Goal: Information Seeking & Learning: Learn about a topic

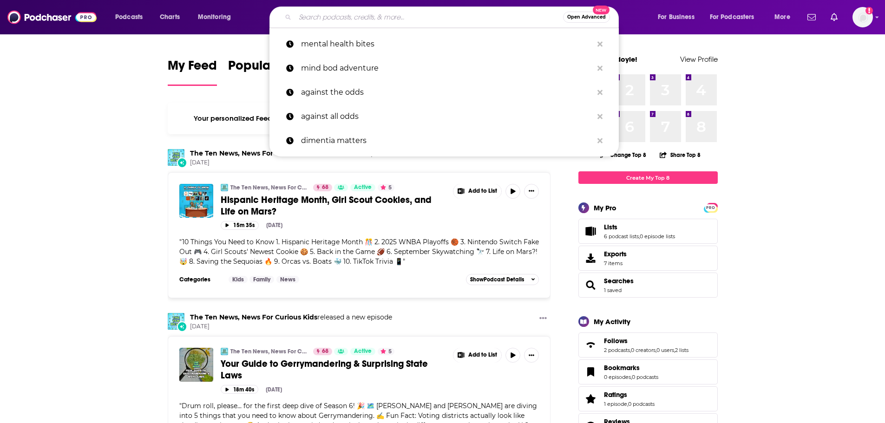
click at [369, 13] on input "Search podcasts, credits, & more..." at bounding box center [429, 17] width 268 height 15
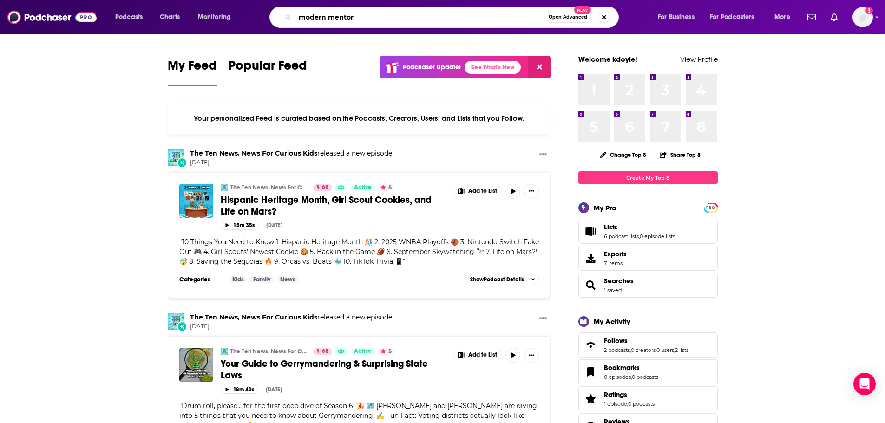
type input "modern mentor"
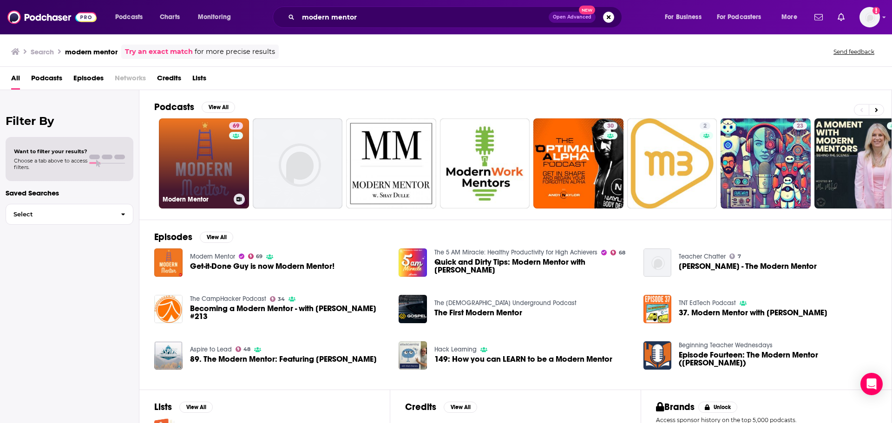
click at [205, 150] on link "69 Modern Mentor" at bounding box center [204, 163] width 90 height 90
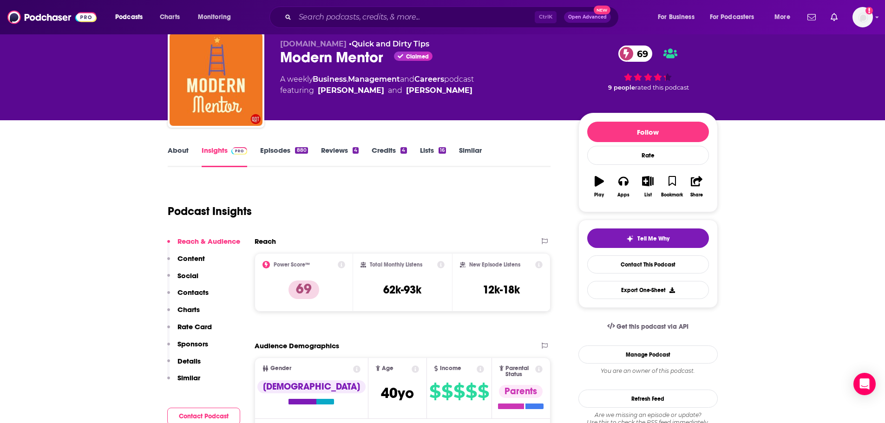
scroll to position [46, 0]
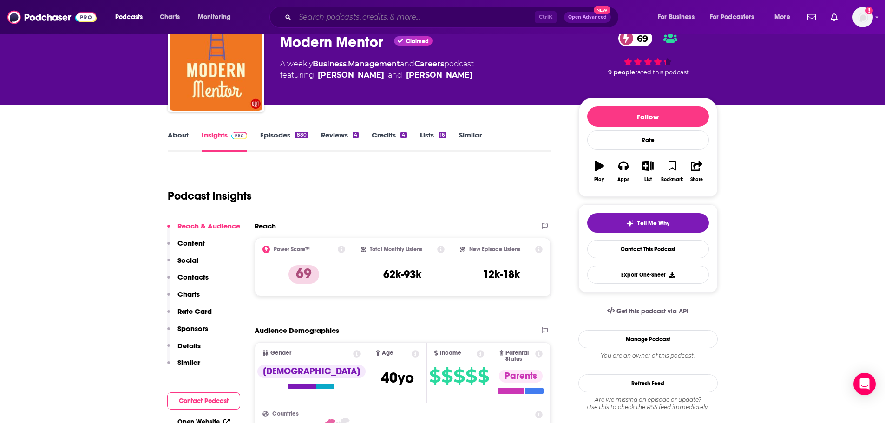
click at [343, 16] on input "Search podcasts, credits, & more..." at bounding box center [415, 17] width 240 height 15
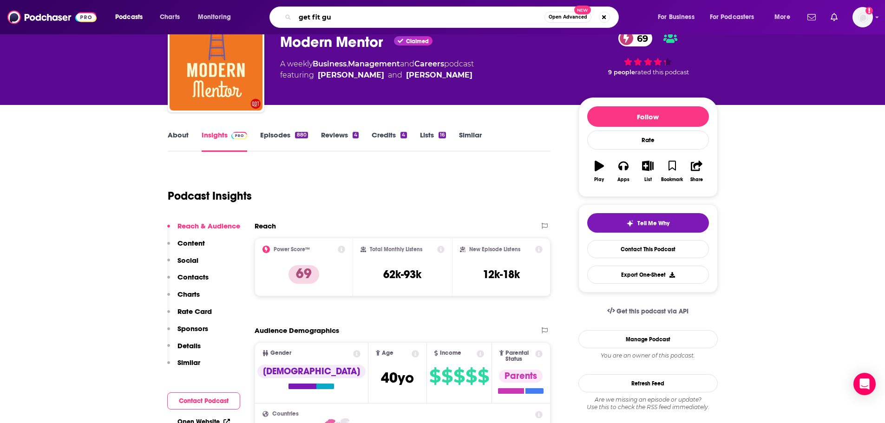
type input "get fit guy"
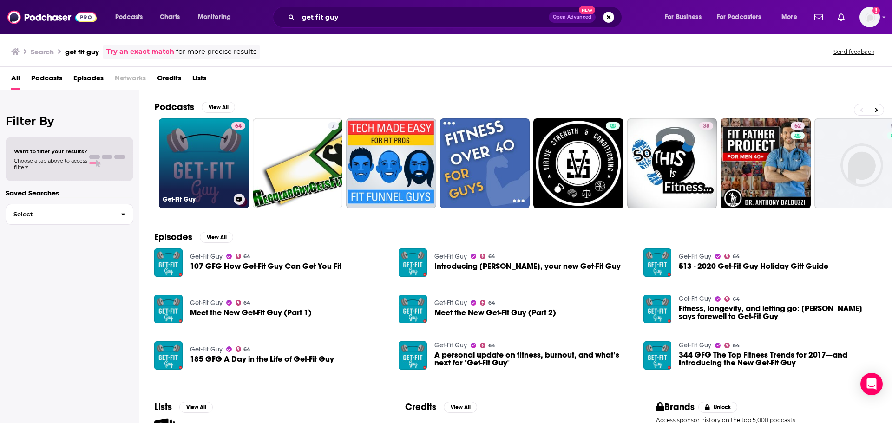
click at [187, 167] on link "64 Get-Fit Guy" at bounding box center [204, 163] width 90 height 90
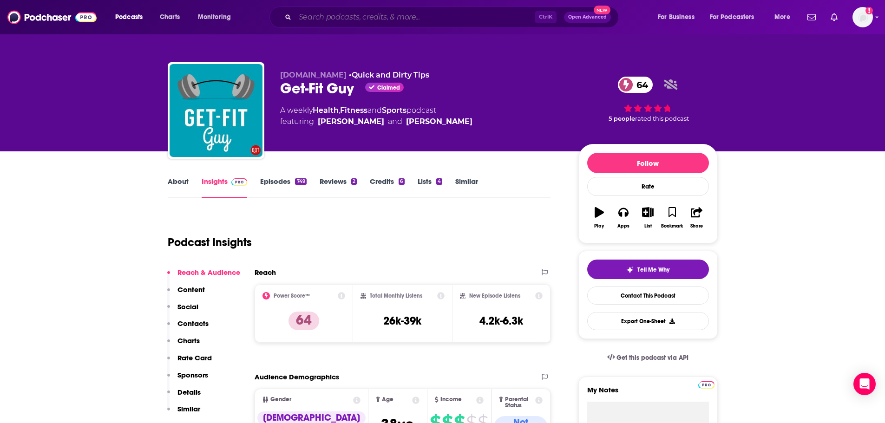
click at [340, 17] on input "Search podcasts, credits, & more..." at bounding box center [415, 17] width 240 height 15
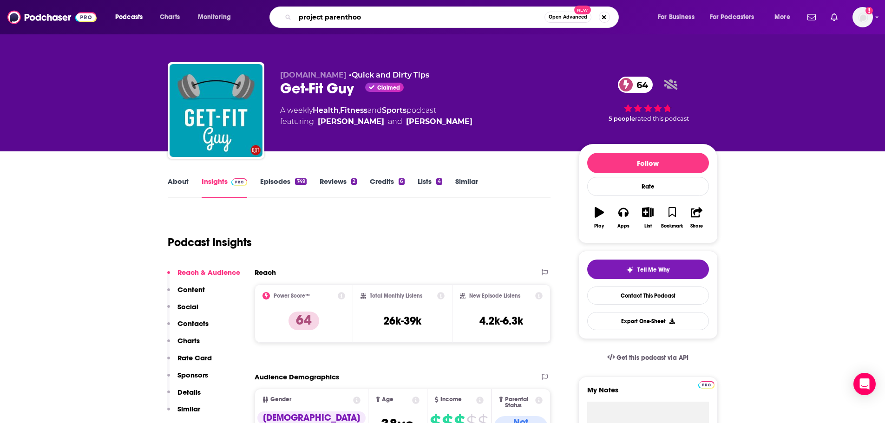
type input "project parenthood"
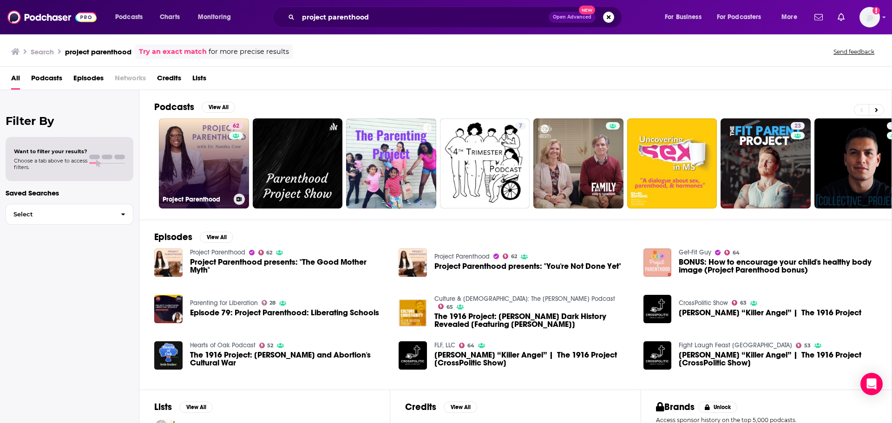
click at [216, 167] on link "62 Project Parenthood" at bounding box center [204, 163] width 90 height 90
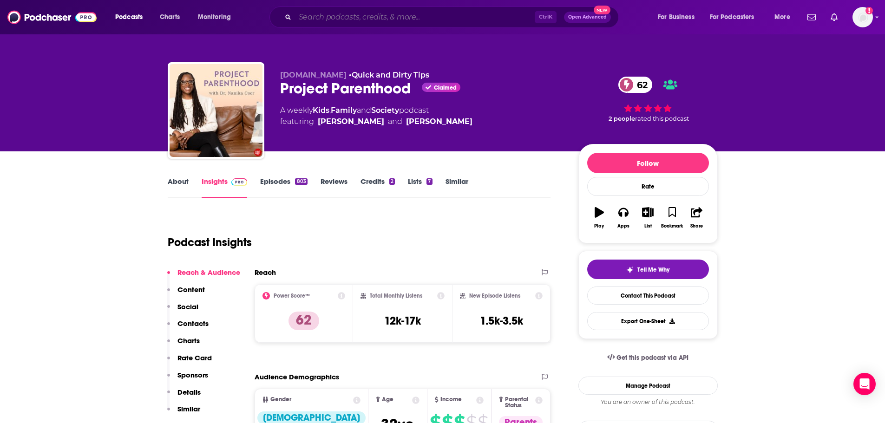
click at [371, 16] on input "Search podcasts, credits, & more..." at bounding box center [415, 17] width 240 height 15
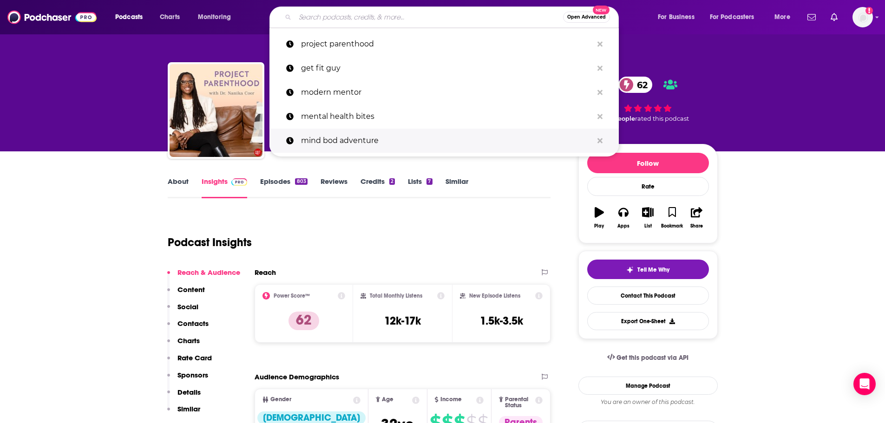
click at [349, 137] on p "mind bod adventure" at bounding box center [447, 141] width 292 height 24
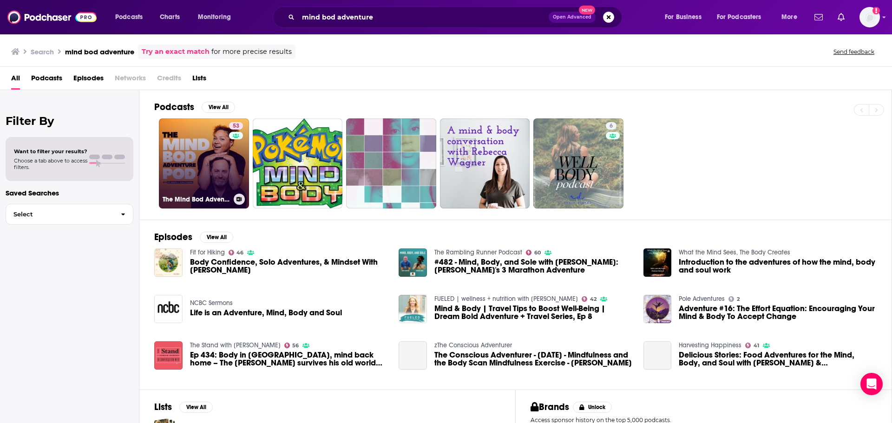
click at [193, 140] on link "53 The Mind Bod Adventure Pod" at bounding box center [204, 163] width 90 height 90
